Goal: Find contact information: Find contact information

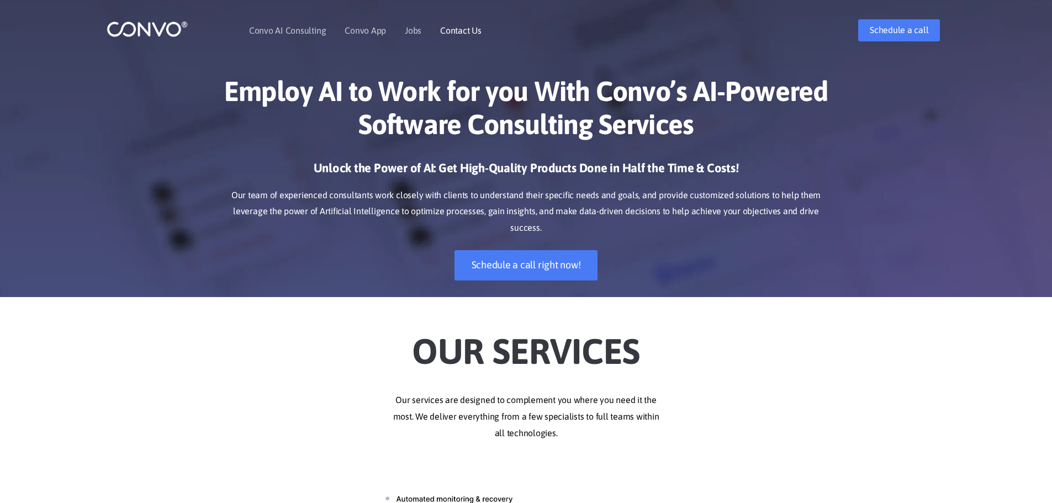
click at [455, 28] on link "Contact Us" at bounding box center [460, 30] width 41 height 9
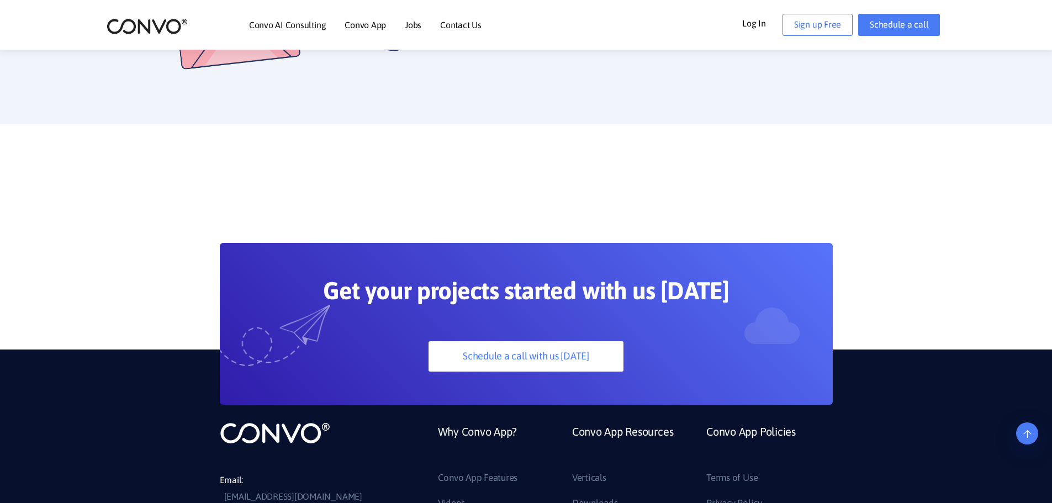
scroll to position [662, 0]
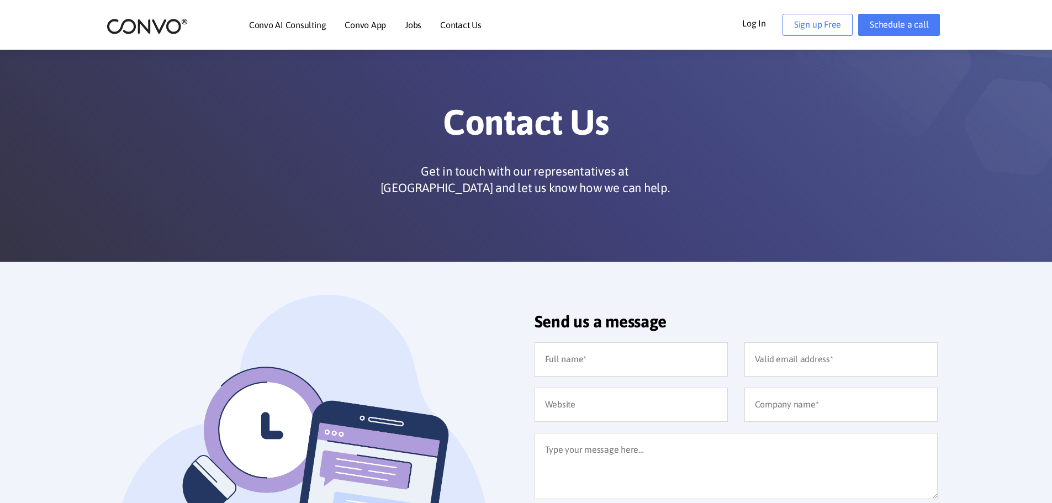
scroll to position [0, 0]
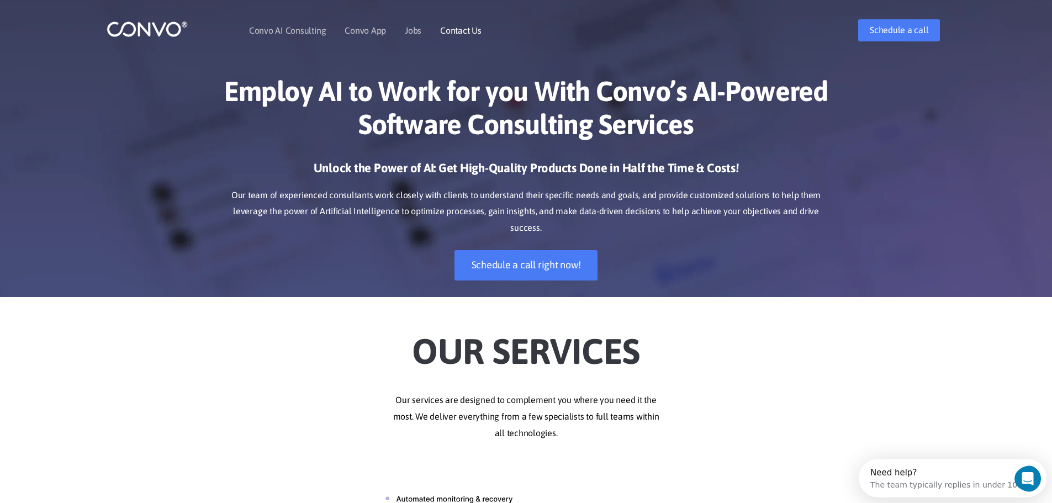
click at [449, 27] on link "Contact Us" at bounding box center [460, 30] width 41 height 9
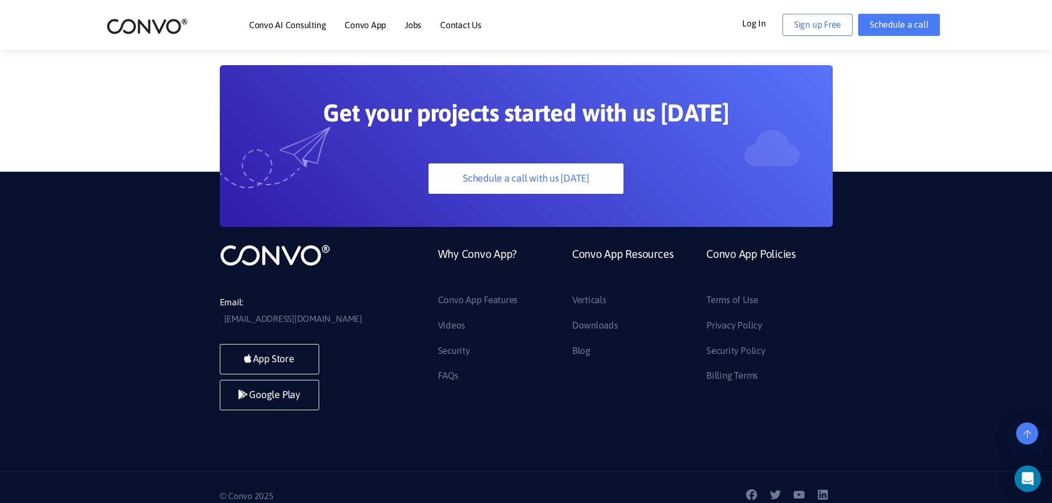
scroll to position [832, 0]
